Goal: Transaction & Acquisition: Purchase product/service

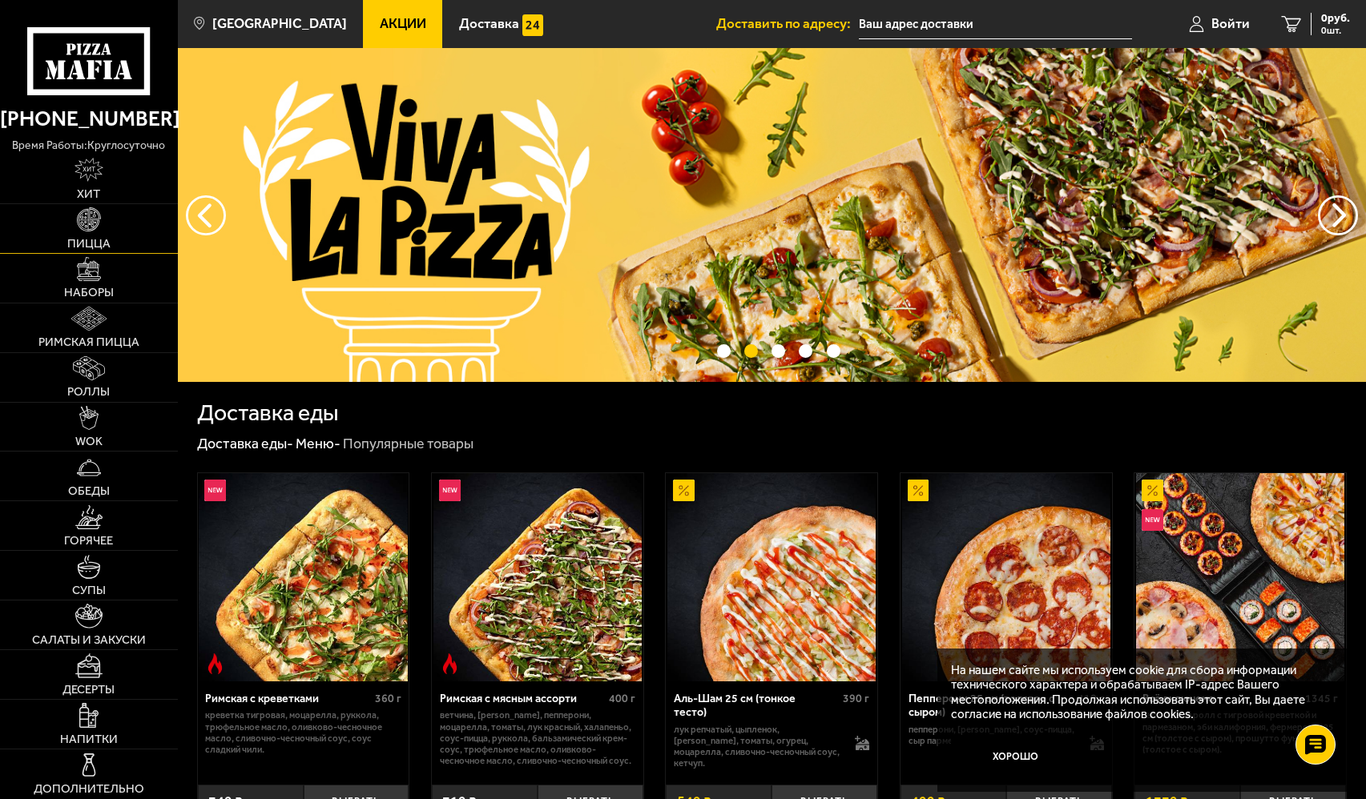
click at [102, 226] on link "Пицца" at bounding box center [89, 228] width 178 height 49
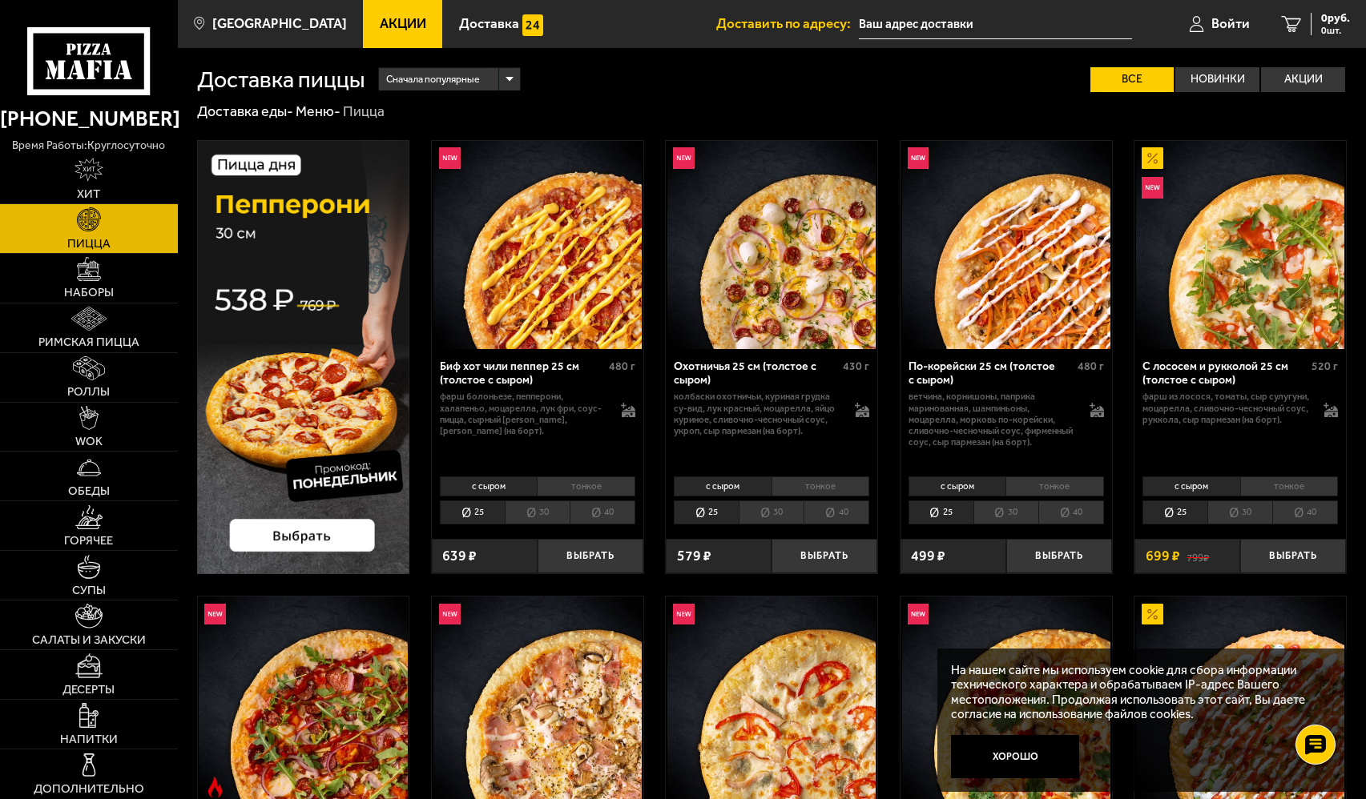
click at [533, 516] on li "30" at bounding box center [537, 512] width 65 height 23
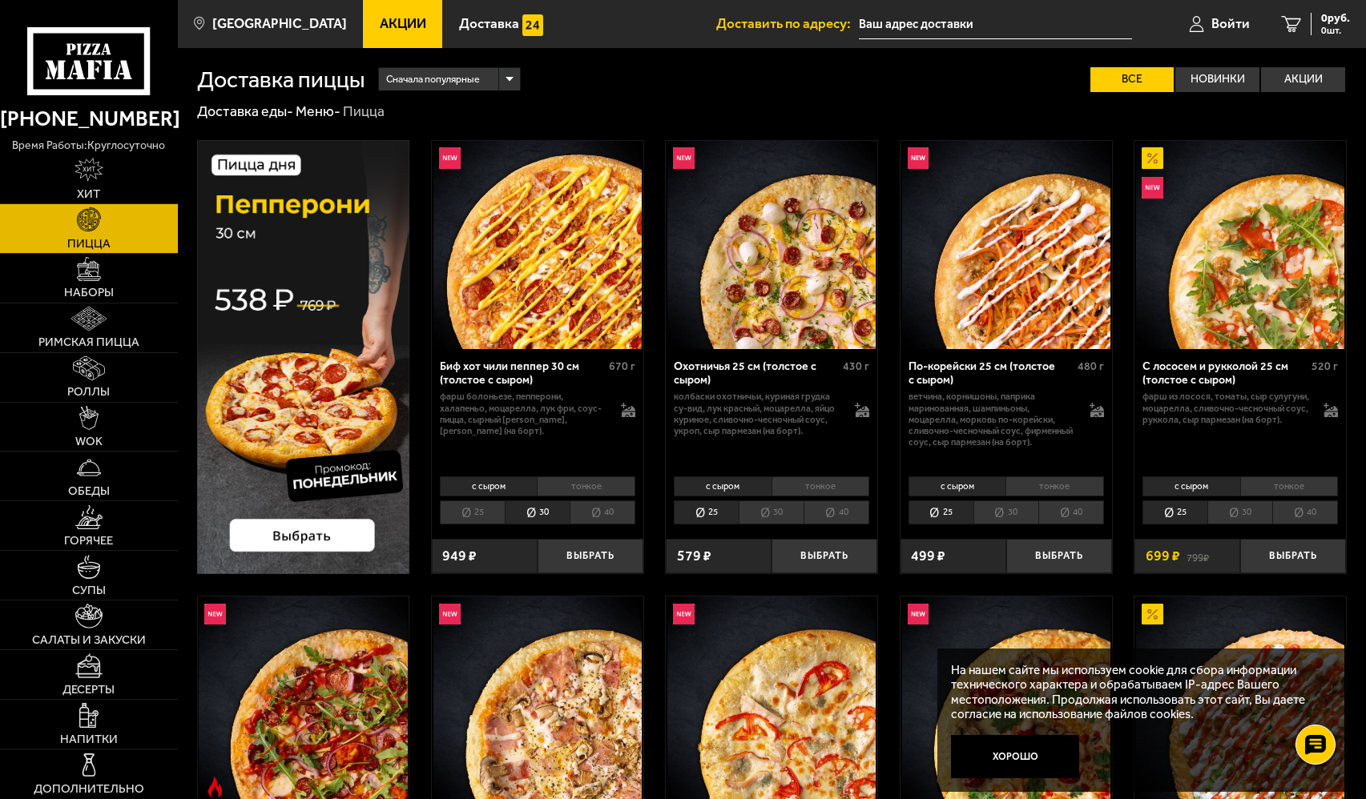
click at [587, 512] on li "40" at bounding box center [602, 512] width 66 height 23
click at [538, 520] on li "30" at bounding box center [537, 512] width 65 height 23
click at [93, 477] on img at bounding box center [89, 468] width 24 height 24
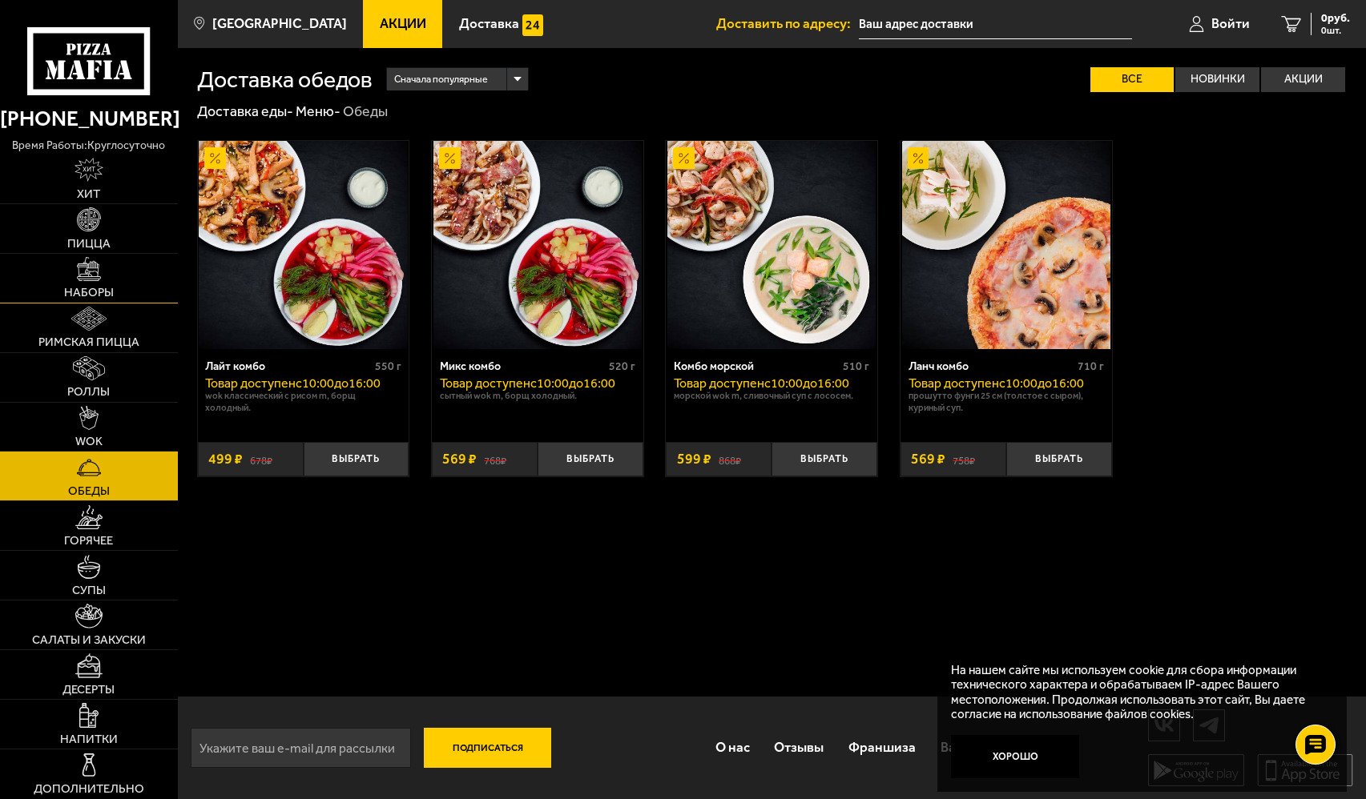
click at [109, 292] on span "Наборы" at bounding box center [89, 293] width 50 height 12
